Goal: Information Seeking & Learning: Find specific page/section

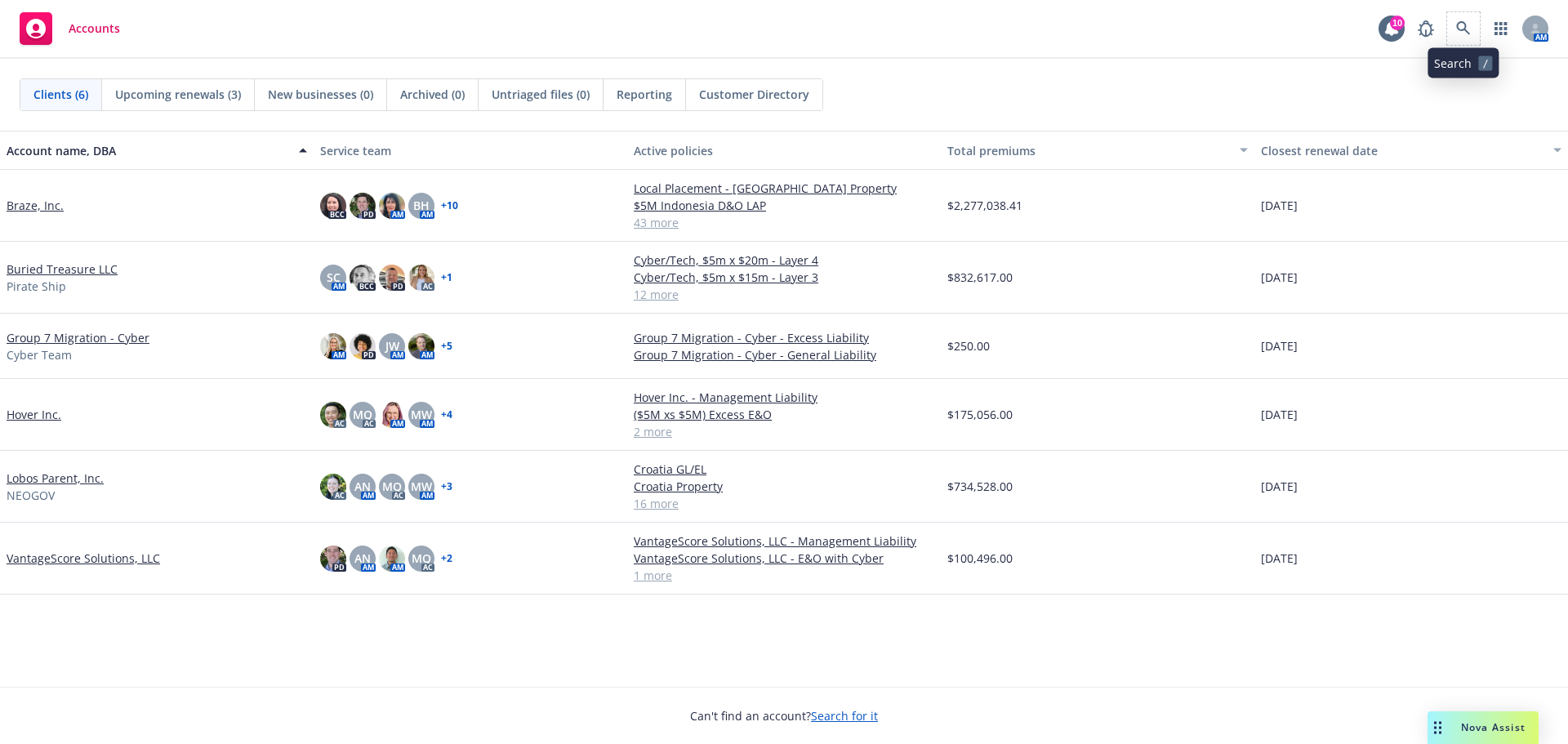
click at [1471, 43] on span at bounding box center [1463, 28] width 33 height 33
click at [1470, 33] on icon at bounding box center [1463, 28] width 15 height 15
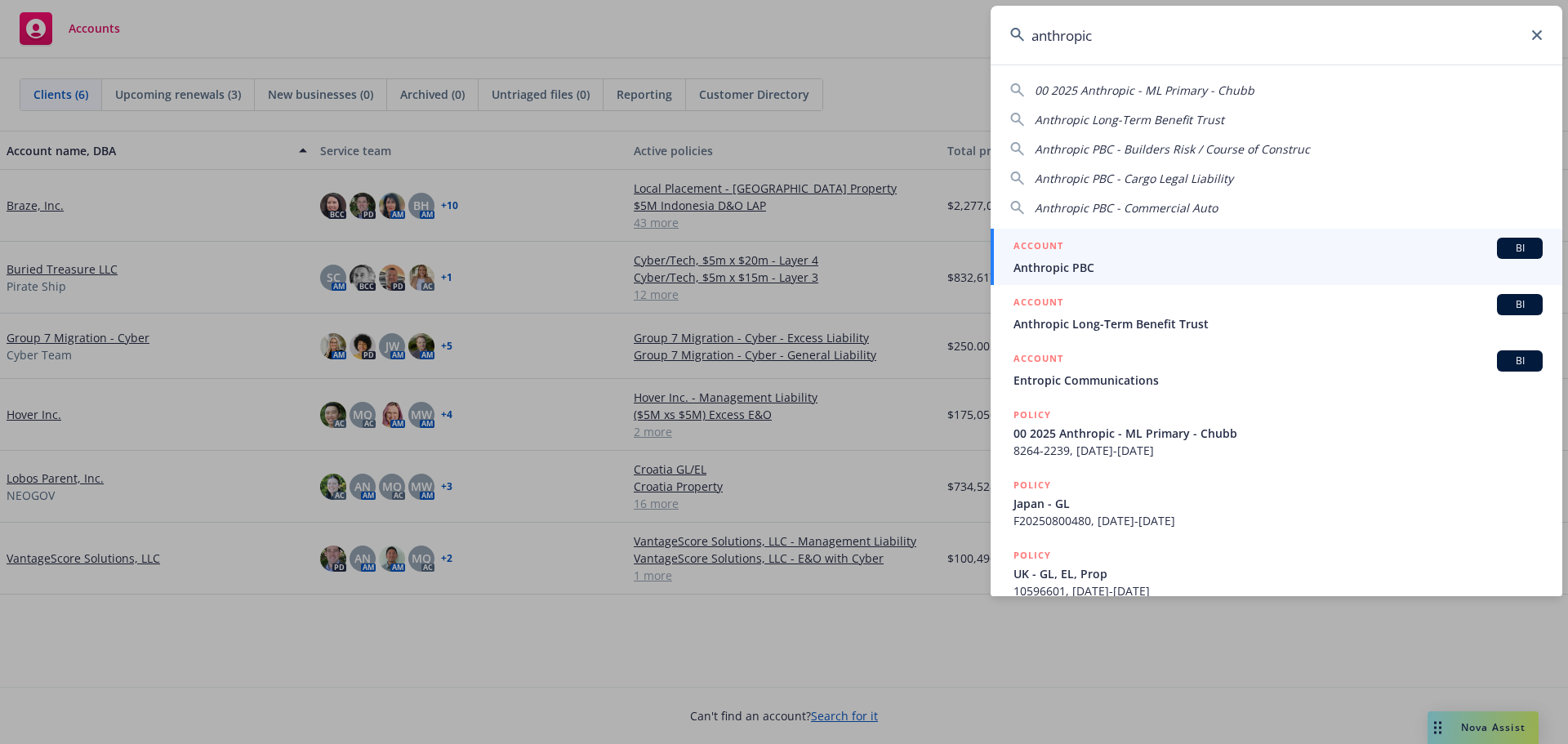
type input "anthropic"
click at [1298, 249] on div "ACCOUNT BI" at bounding box center [1278, 248] width 529 height 21
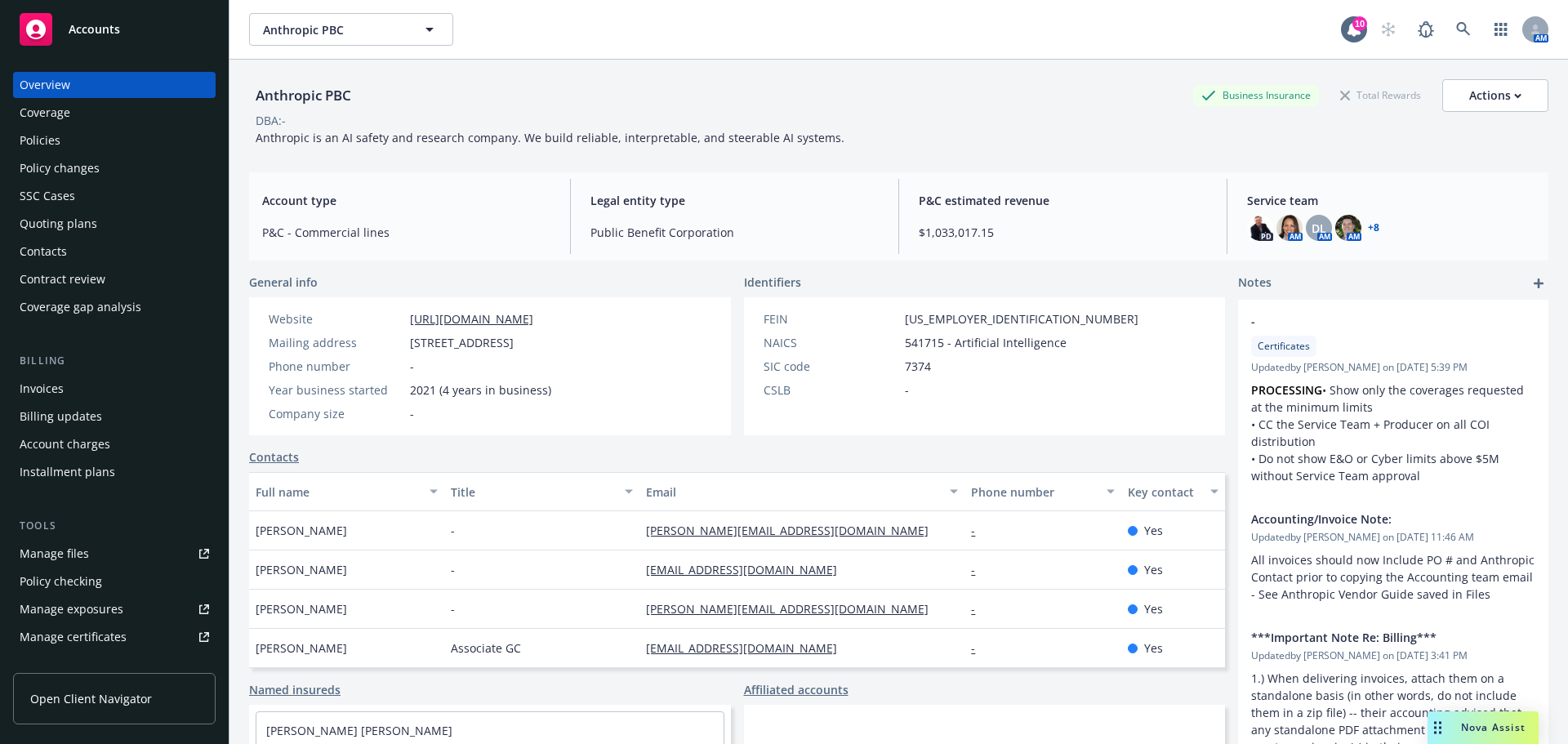
click at [51, 129] on div "Policies" at bounding box center [40, 141] width 41 height 26
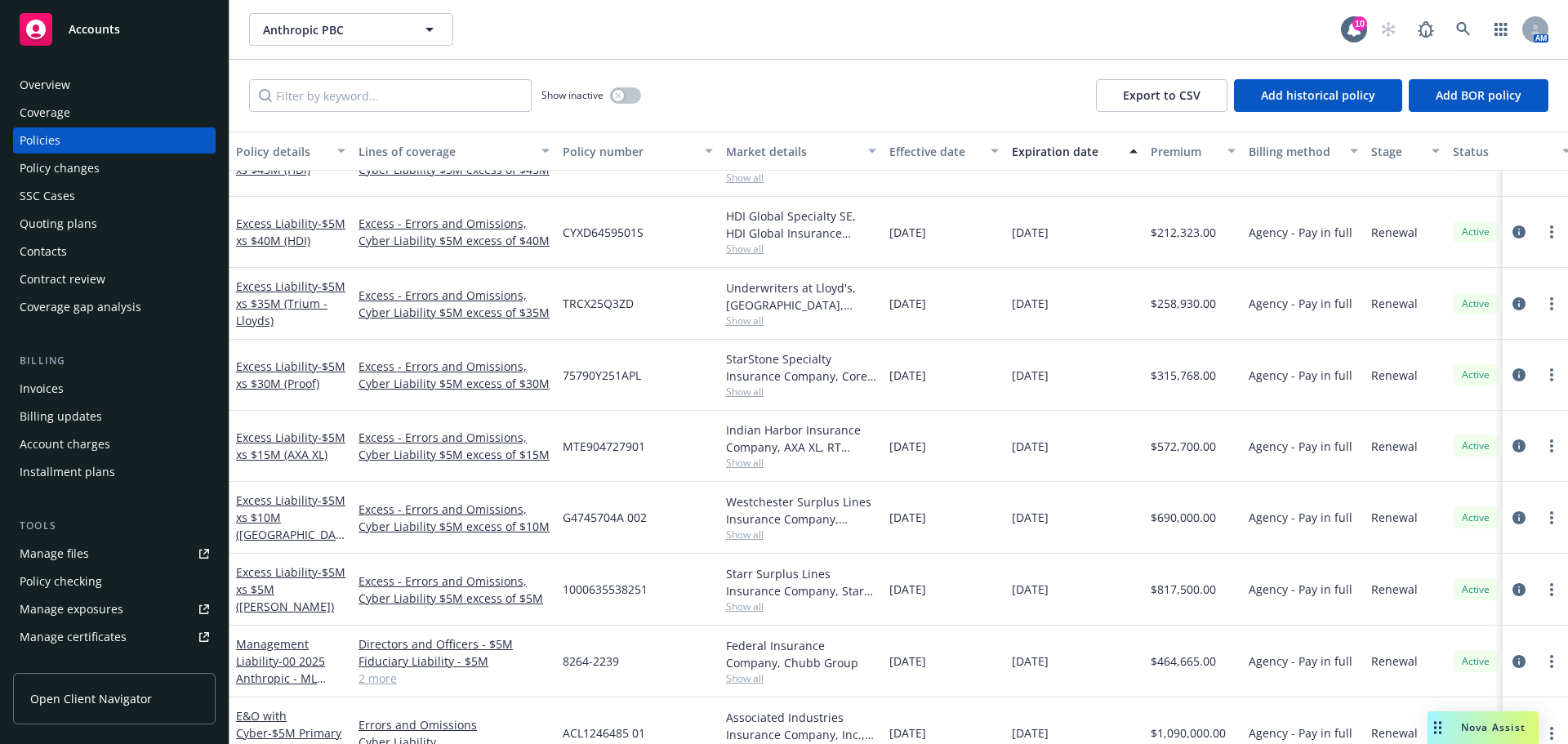
scroll to position [1143, 0]
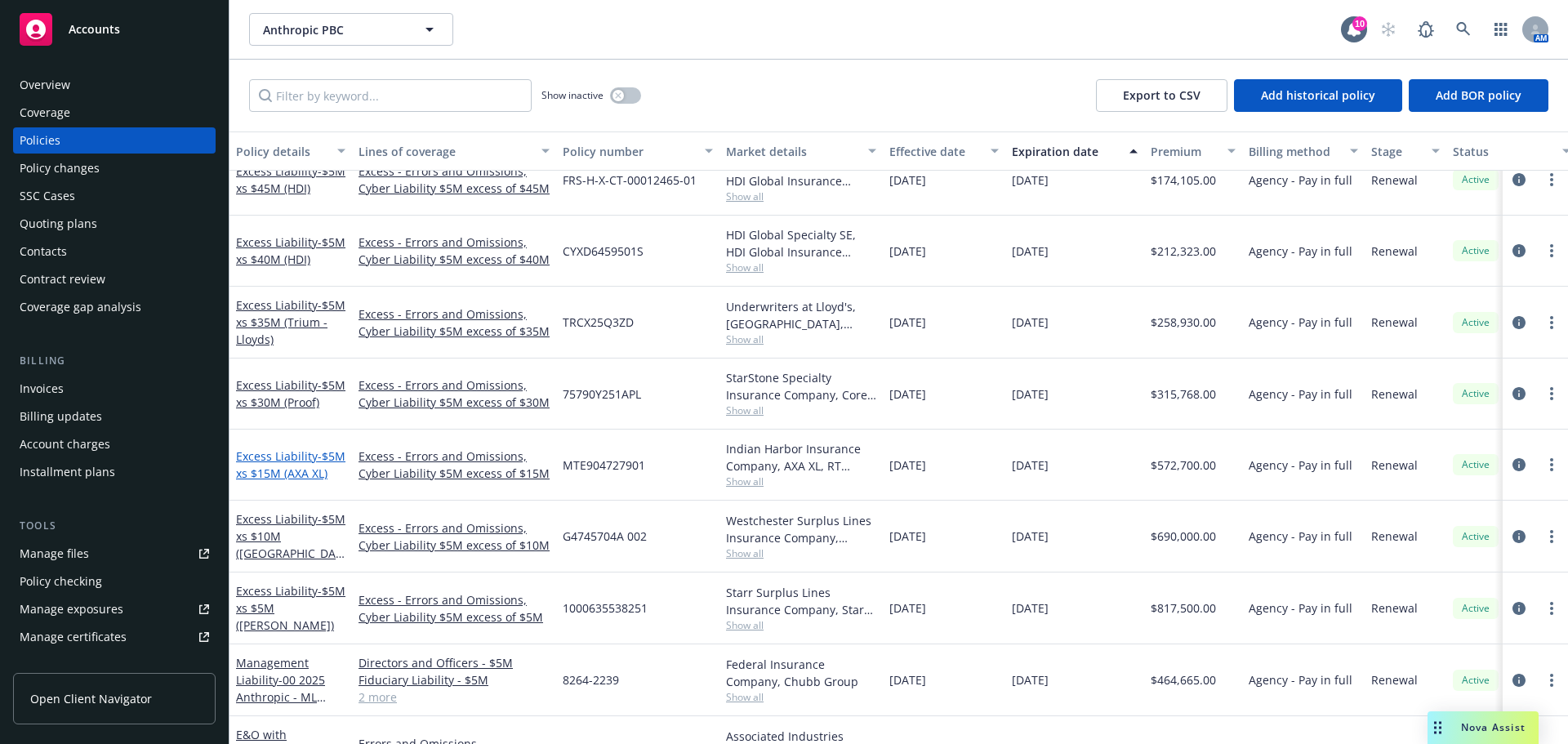
click at [276, 448] on link "Excess Liability - $5M xs $15M (AXA XL)" at bounding box center [291, 464] width 110 height 33
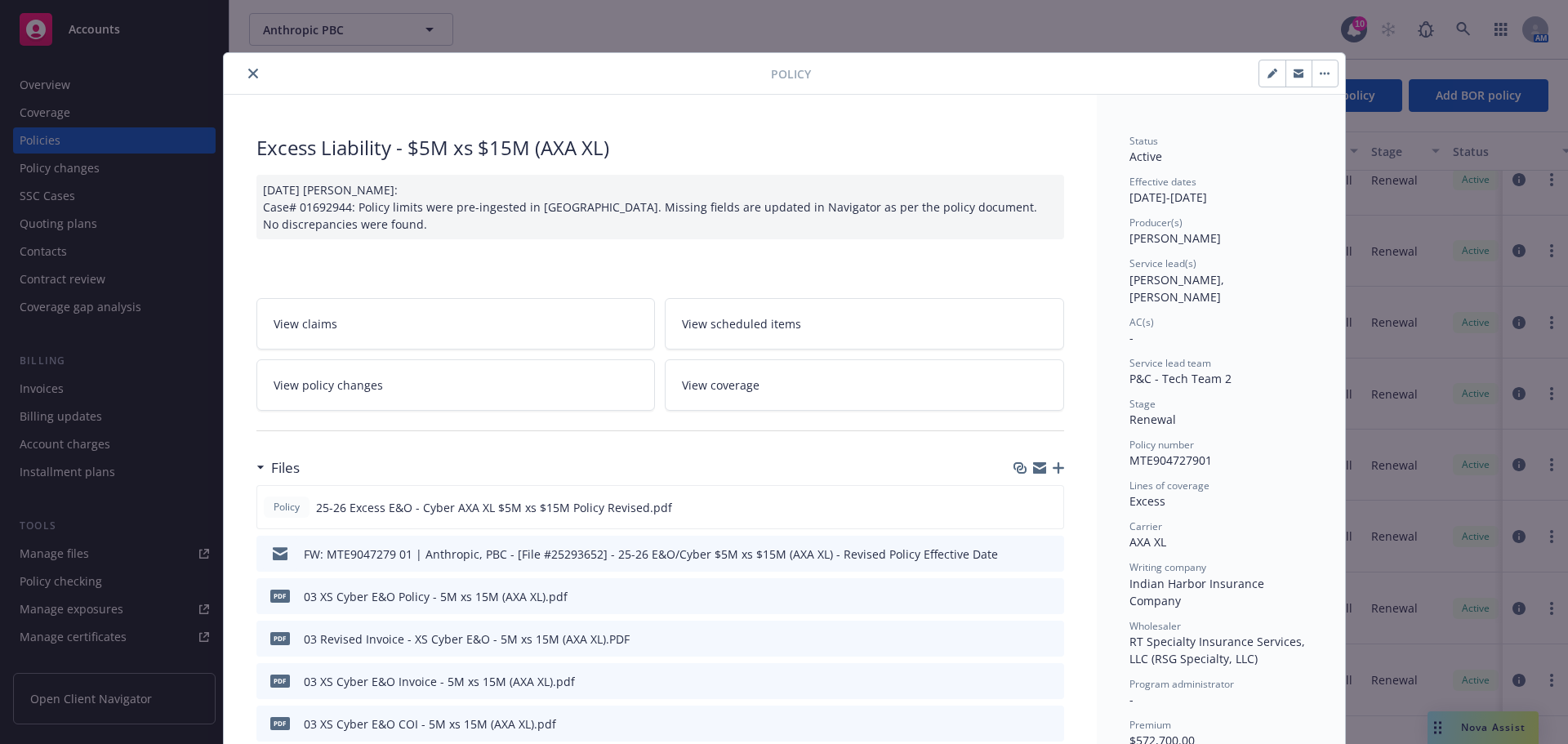
click at [252, 74] on button "close" at bounding box center [252, 73] width 20 height 20
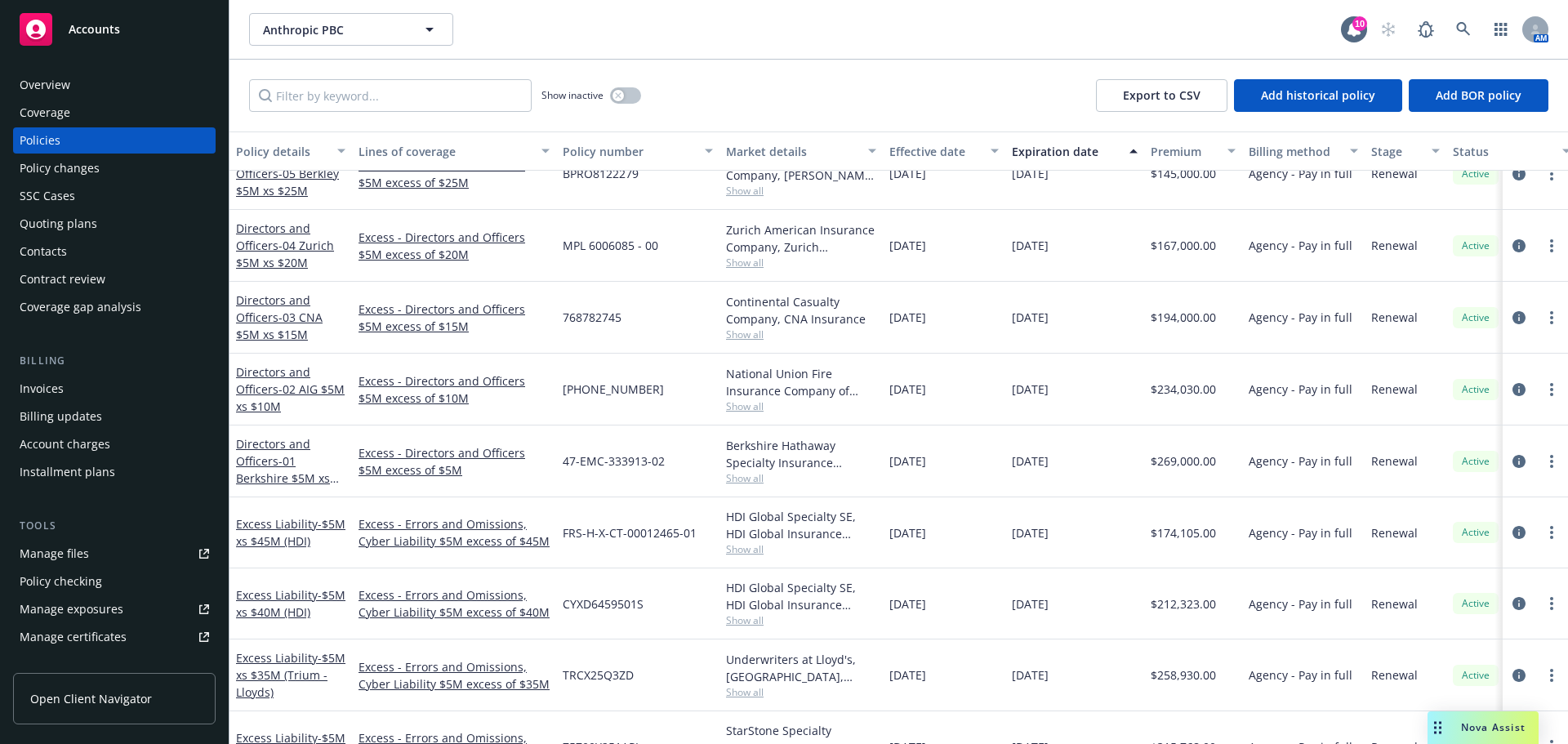
scroll to position [898, 0]
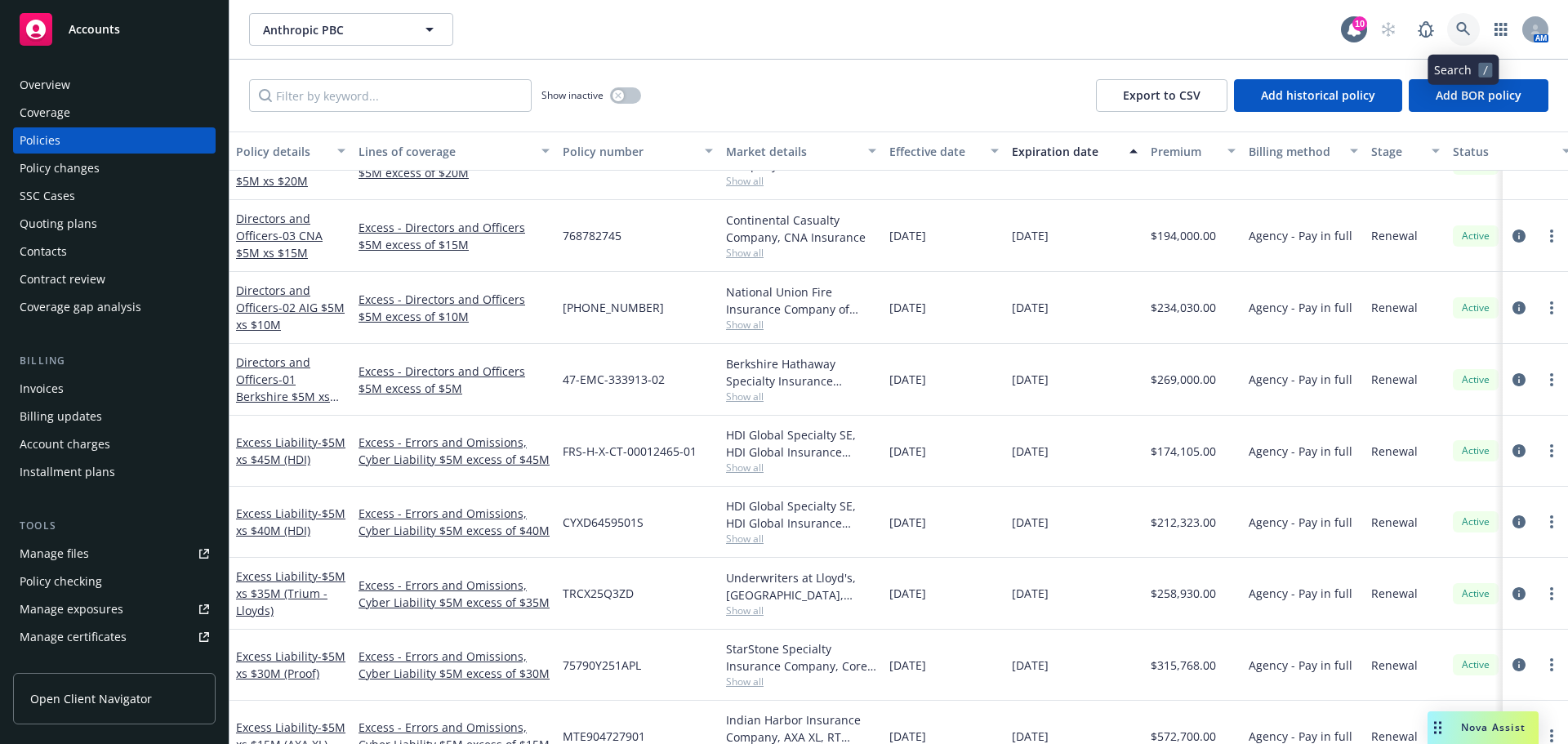
click at [1459, 25] on icon at bounding box center [1463, 29] width 15 height 15
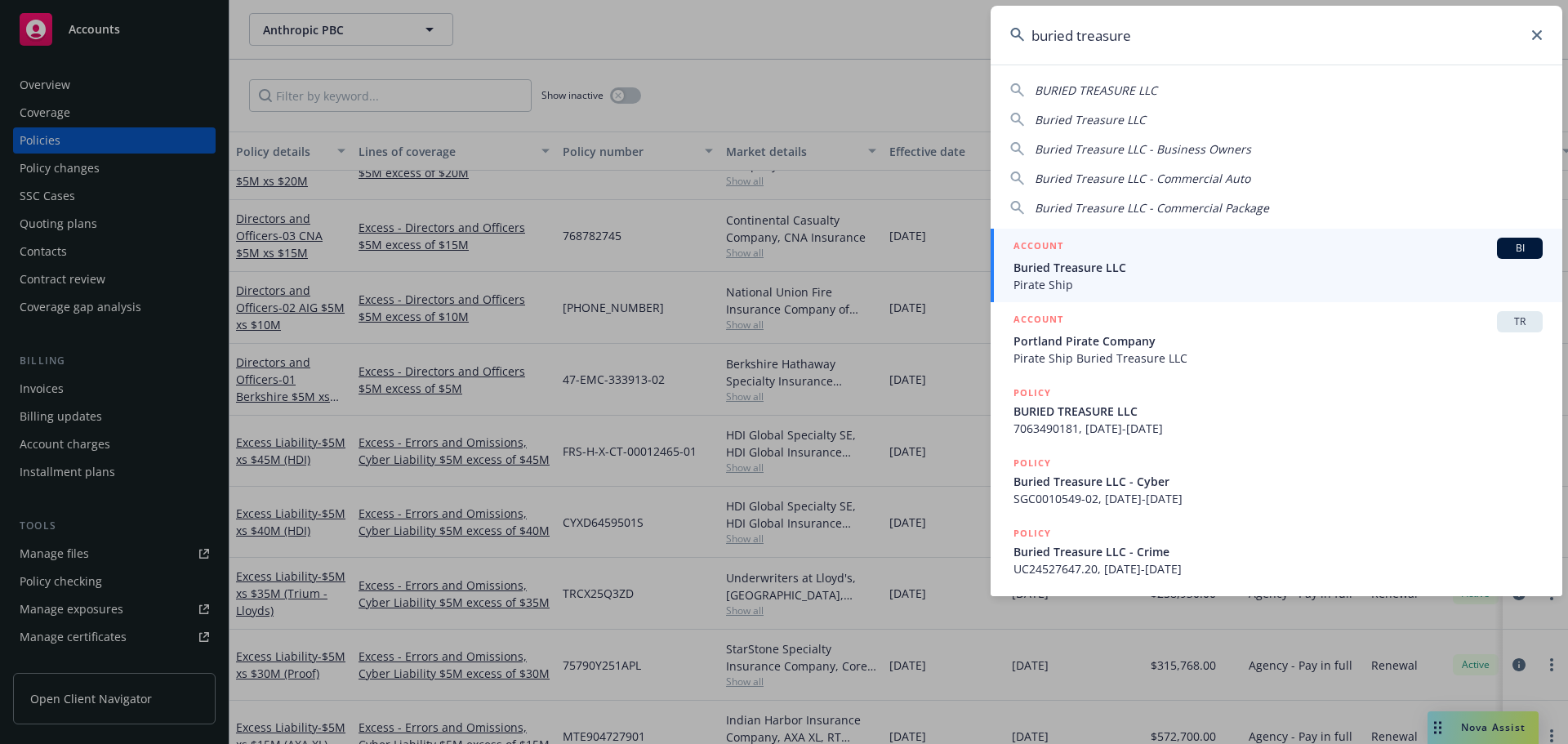
type input "buried treasure"
click at [1099, 254] on div "ACCOUNT BI" at bounding box center [1278, 248] width 529 height 21
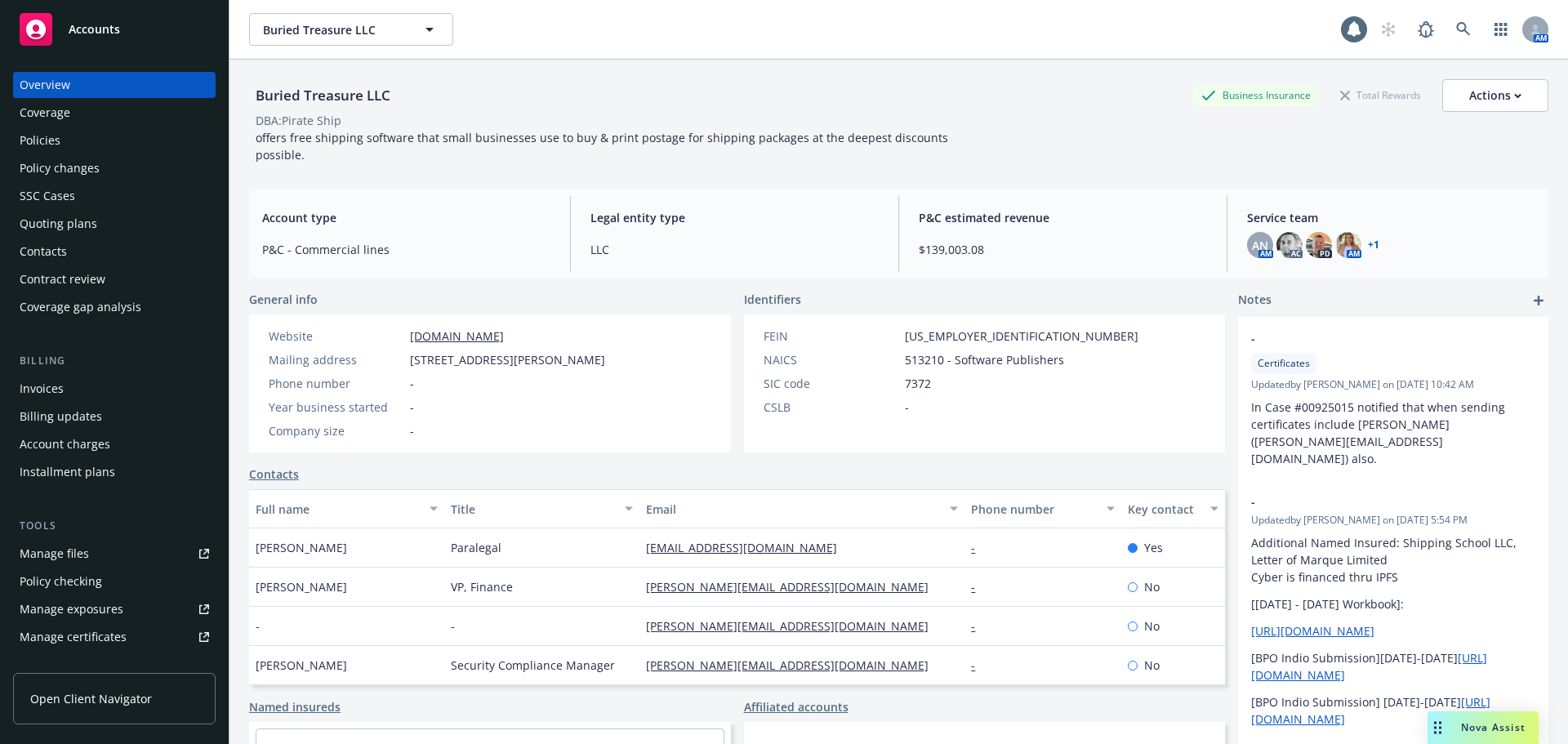
click at [44, 143] on div "Policies" at bounding box center [40, 141] width 41 height 26
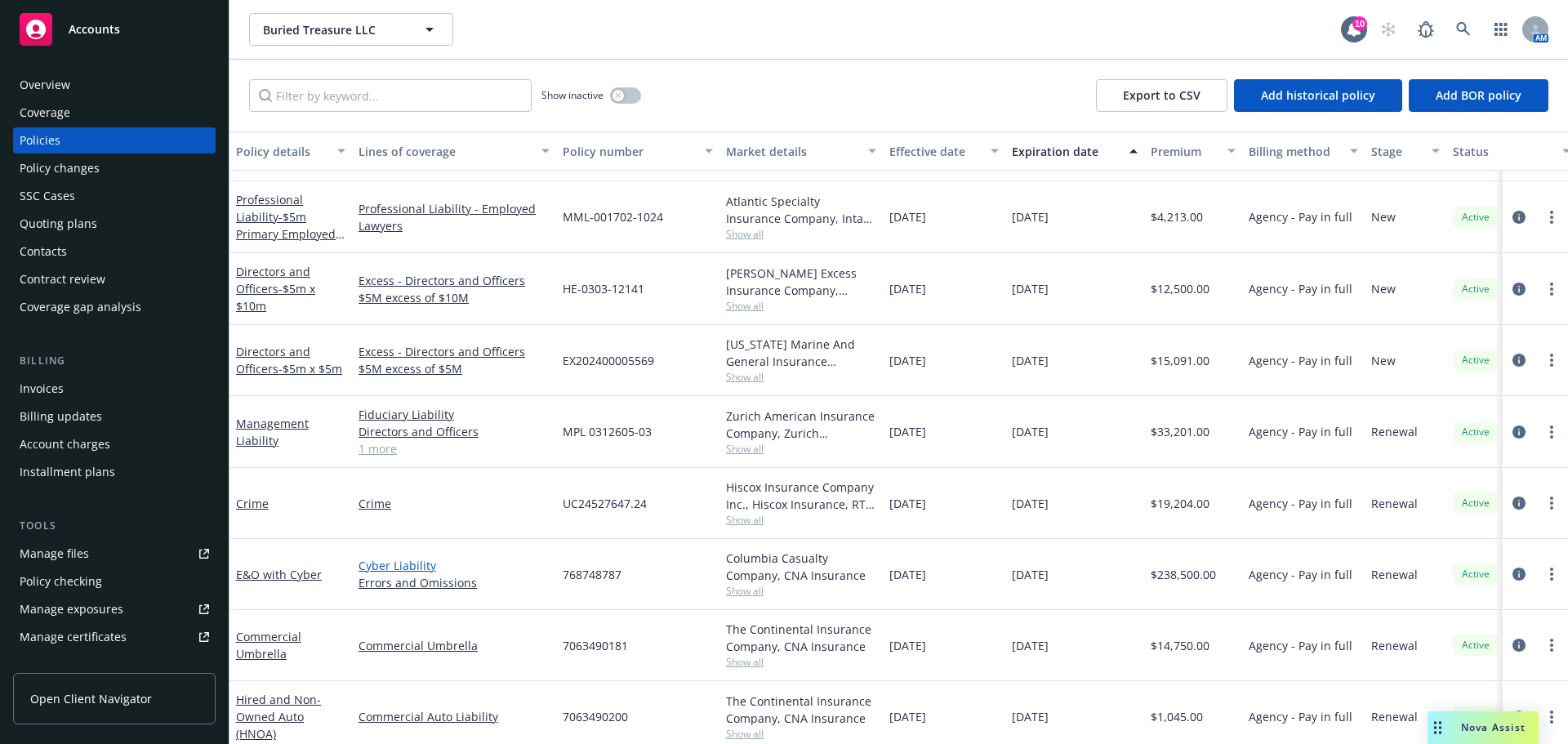
scroll to position [327, 0]
